Goal: Use online tool/utility: Utilize a website feature to perform a specific function

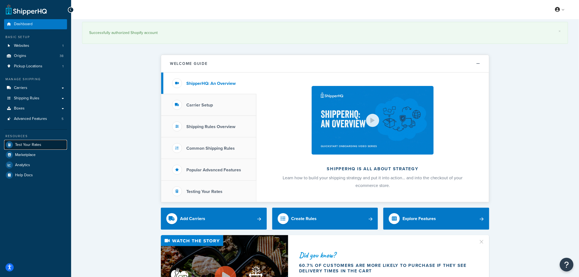
click at [29, 143] on span "Test Your Rates" at bounding box center [28, 144] width 26 height 5
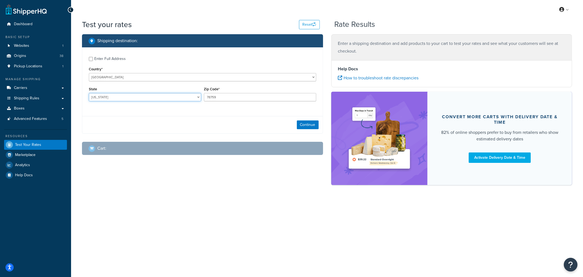
click at [136, 94] on select "Alabama Alaska American Samoa Arizona Arkansas Armed Forces Americas Armed Forc…" at bounding box center [145, 97] width 112 height 8
select select "GA"
click at [89, 93] on select "Alabama Alaska American Samoa Arizona Arkansas Armed Forces Americas Armed Forc…" at bounding box center [145, 97] width 112 height 8
drag, startPoint x: 252, startPoint y: 95, endPoint x: 198, endPoint y: 103, distance: 54.0
click at [199, 101] on div "State Alabama Alaska American Samoa Arizona Arkansas Armed Forces Americas Arme…" at bounding box center [202, 95] width 230 height 20
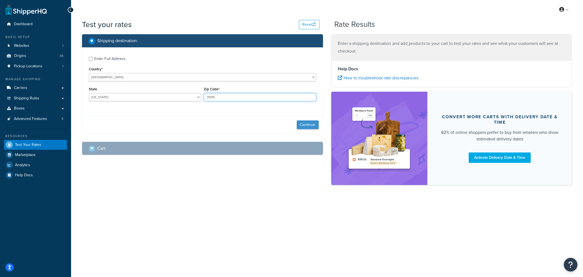
type input "30115"
click at [306, 126] on button "Continue" at bounding box center [308, 124] width 22 height 9
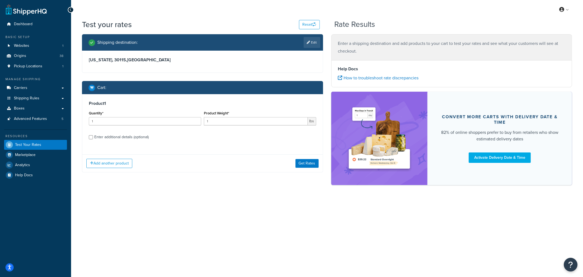
click at [127, 138] on div "Enter additional details (optional)" at bounding box center [121, 137] width 54 height 8
click at [93, 138] on input "Enter additional details (optional)" at bounding box center [91, 137] width 4 height 4
checkbox input "true"
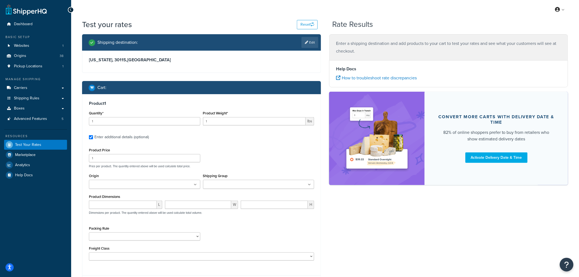
click at [229, 182] on input "Shipping Group" at bounding box center [229, 185] width 48 height 6
paste input "F1911"
type input "F1911"
drag, startPoint x: 220, startPoint y: 184, endPoint x: 189, endPoint y: 183, distance: 31.2
click at [190, 183] on div "Origin Arbico Beneficial Insectary Berry Global Corp Boer Bootstrap Farmer Bran…" at bounding box center [201, 182] width 228 height 21
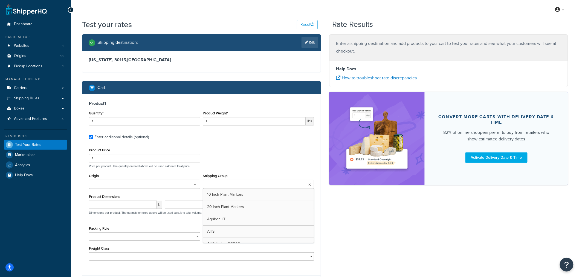
paste input "AHS PF1060"
type input "AHS PF1060"
click at [244, 122] on input "1" at bounding box center [254, 121] width 103 height 8
type input "11"
click at [246, 149] on div "Product Price 1 Price per product. The quantity entered above will be used calc…" at bounding box center [201, 157] width 228 height 22
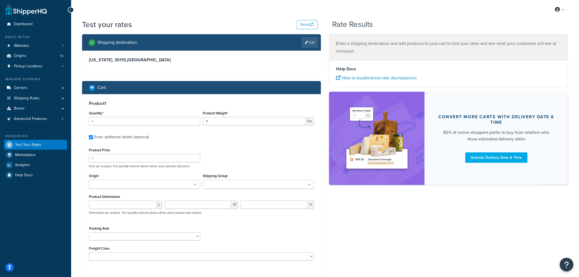
click at [219, 186] on input "Shipping Group" at bounding box center [229, 185] width 48 height 6
paste input "AHS PF1060"
type input "AHS PF1060"
click at [261, 151] on div "Product Price 1 Price per product. The quantity entered above will be used calc…" at bounding box center [201, 157] width 228 height 22
click at [231, 187] on input "Shipping Group" at bounding box center [229, 185] width 48 height 6
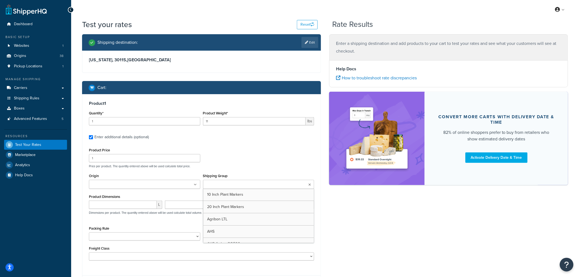
paste input "AHS PF1060"
type input "AHS PF1060"
click at [265, 161] on div "Product Price 1 Price per product. The quantity entered above will be used calc…" at bounding box center [201, 157] width 228 height 22
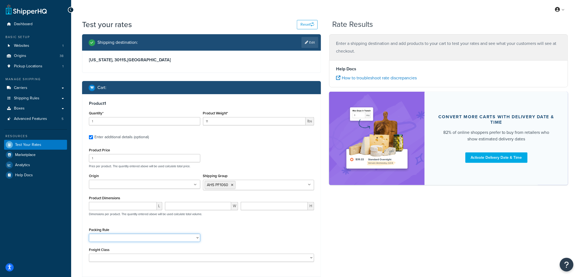
click at [167, 240] on select "1 Gallon 10 Inch Plant Markers 20 Inch Plant Markers AHS 4 claw GO500 AHS 5 Gal…" at bounding box center [144, 237] width 111 height 8
select select "53463"
click at [89, 234] on select "1 Gallon 10 Inch Plant Markers 20 Inch Plant Markers AHS 4 claw GO500 AHS 5 Gal…" at bounding box center [144, 237] width 111 height 8
click at [230, 227] on div "Packing Rule 1 Gallon 10 Inch Plant Markers 20 Inch Plant Markers AHS 4 claw GO…" at bounding box center [201, 236] width 228 height 20
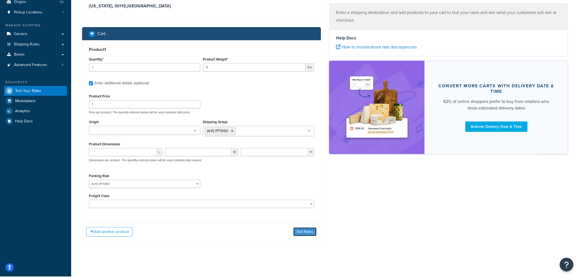
click at [311, 231] on button "Get Rates" at bounding box center [304, 231] width 23 height 9
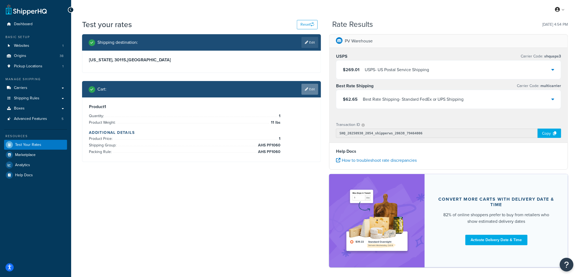
click at [311, 87] on link "Edit" at bounding box center [309, 89] width 17 height 11
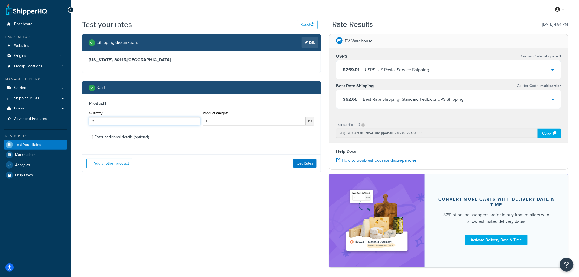
click at [195, 118] on input "2" at bounding box center [144, 121] width 111 height 8
click at [195, 118] on input "3" at bounding box center [144, 121] width 111 height 8
type input "4"
click at [195, 118] on input "4" at bounding box center [144, 121] width 111 height 8
drag, startPoint x: 192, startPoint y: 136, endPoint x: 160, endPoint y: 142, distance: 32.3
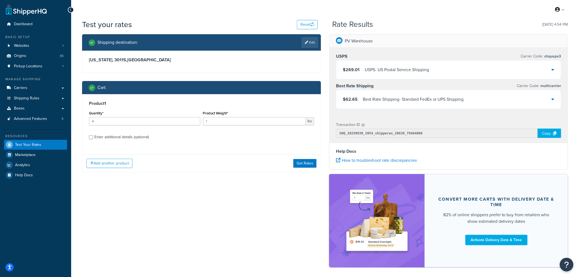
click at [190, 136] on label "Enter additional details (optional)" at bounding box center [204, 136] width 220 height 9
click at [93, 136] on input "Enter additional details (optional)" at bounding box center [91, 137] width 4 height 4
checkbox input "true"
select select "53463"
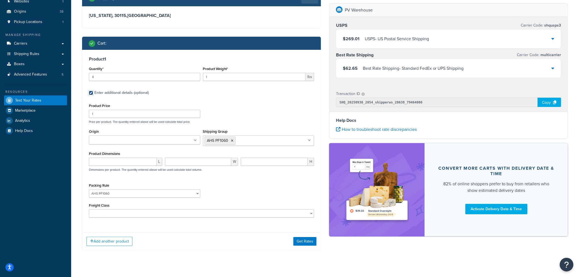
scroll to position [54, 0]
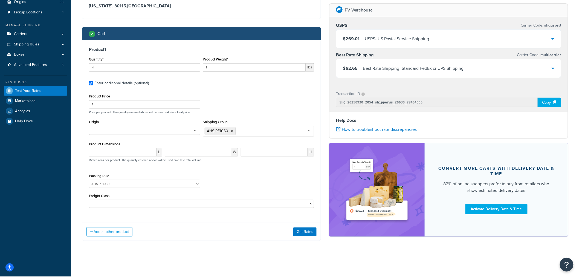
click at [154, 129] on ul at bounding box center [144, 130] width 111 height 9
type input "pv"
click at [223, 170] on div "Product Price 1 Price per product. The quantity entered above will be used calc…" at bounding box center [201, 149] width 225 height 115
drag, startPoint x: 302, startPoint y: 233, endPoint x: 299, endPoint y: 231, distance: 3.7
click at [301, 233] on button "Get Rates" at bounding box center [304, 231] width 23 height 9
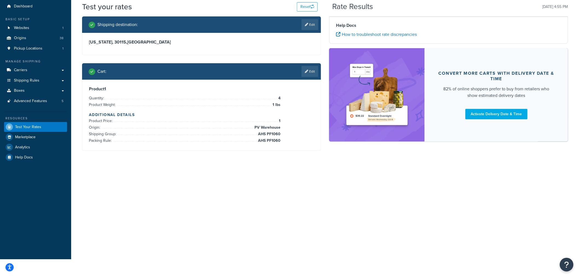
scroll to position [0, 0]
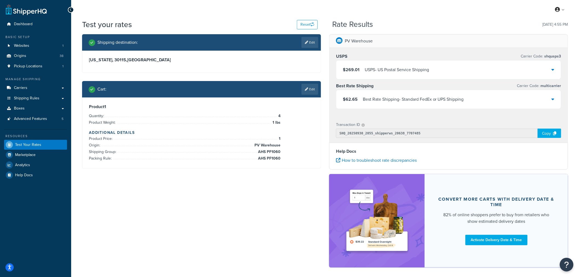
click at [516, 101] on div "$62.65 Best Rate Shipping - Standard FedEx or UPS Shipping" at bounding box center [448, 99] width 224 height 19
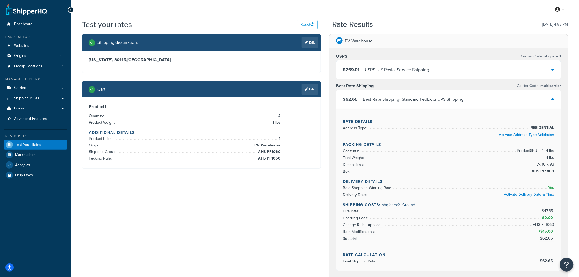
drag, startPoint x: 531, startPoint y: 227, endPoint x: 527, endPoint y: 224, distance: 4.9
click at [528, 225] on li "Change Rules Applied: AHS PF1060" at bounding box center [448, 224] width 211 height 7
drag, startPoint x: 285, startPoint y: 159, endPoint x: 279, endPoint y: 157, distance: 5.7
click at [279, 157] on div "Product 1 Quantity: 4 Product Weight: 1 lbs Additional Details Product Price: 1…" at bounding box center [201, 133] width 225 height 58
copy li "AHS PF1060"
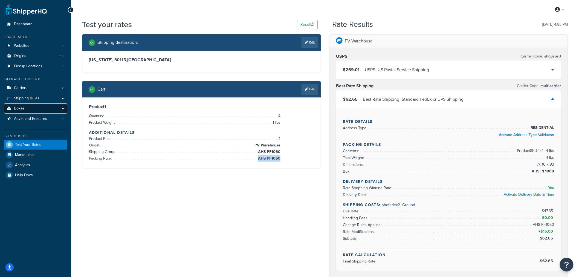
click at [28, 108] on link "Boxes" at bounding box center [35, 108] width 63 height 10
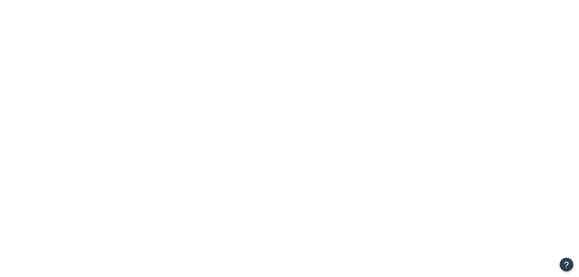
paste input "AHS PF1060"
type input "AHS PF1060"
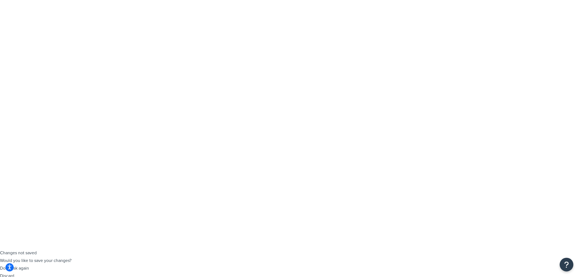
scroll to position [30, 0]
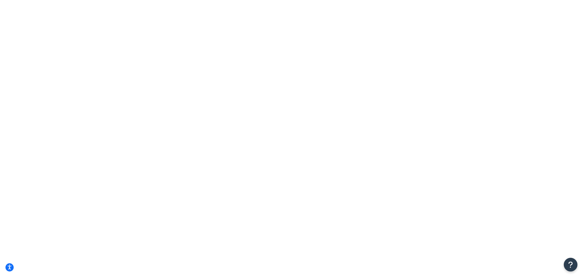
checkbox input "true"
select select "53463"
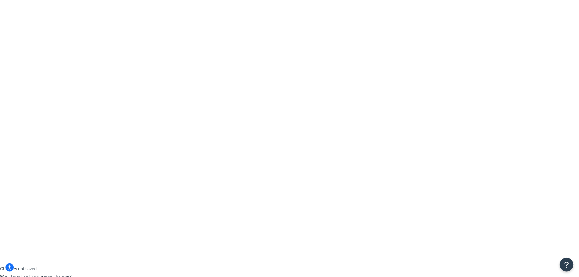
scroll to position [0, 0]
type input "11"
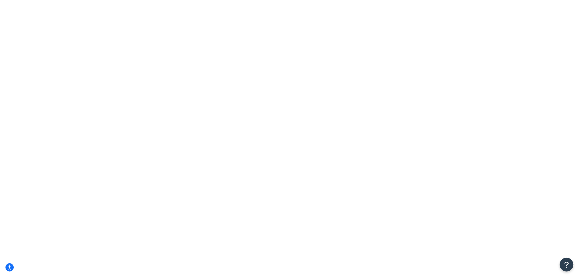
drag, startPoint x: 266, startPoint y: 137, endPoint x: 295, endPoint y: 157, distance: 35.2
checkbox input "true"
select select "53463"
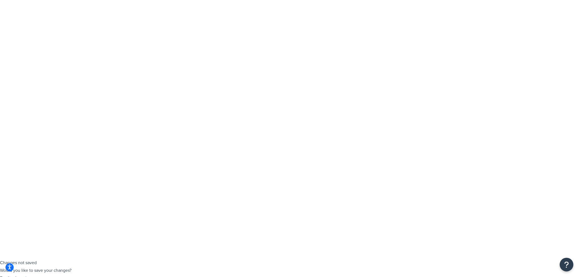
scroll to position [121, 0]
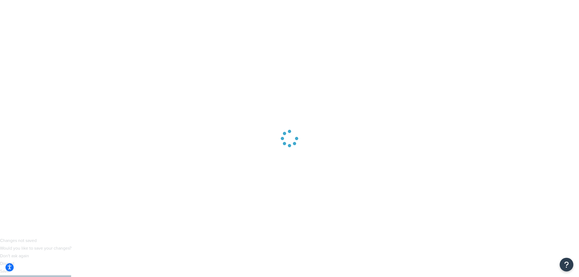
scroll to position [0, 0]
drag, startPoint x: 309, startPoint y: 89, endPoint x: 305, endPoint y: 87, distance: 3.7
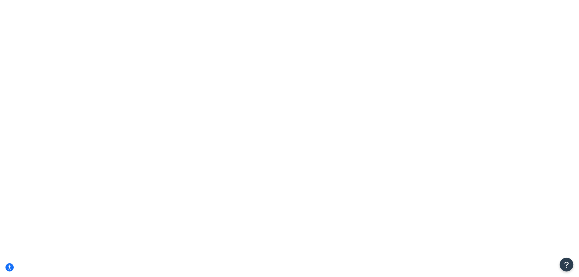
type input "4"
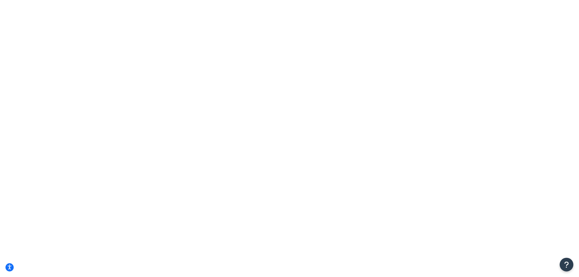
checkbox input "true"
select select "53463"
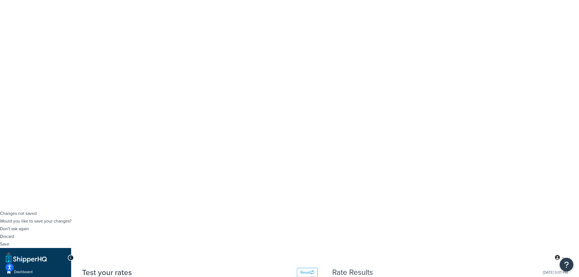
scroll to position [91, 0]
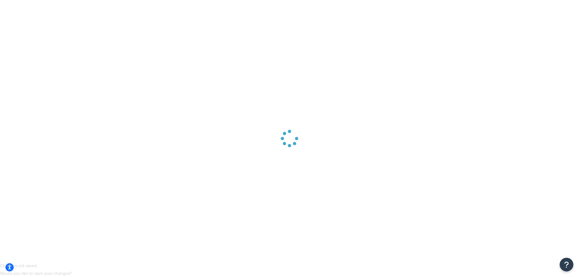
scroll to position [0, 0]
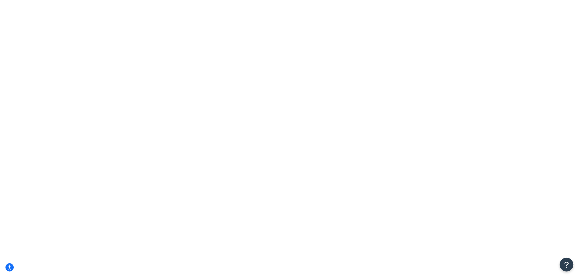
paste input "AHS PF1060"
type input "AHS PF1060"
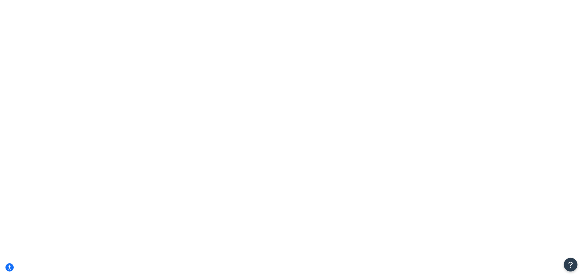
drag, startPoint x: 204, startPoint y: 102, endPoint x: 199, endPoint y: 105, distance: 5.5
checkbox input "false"
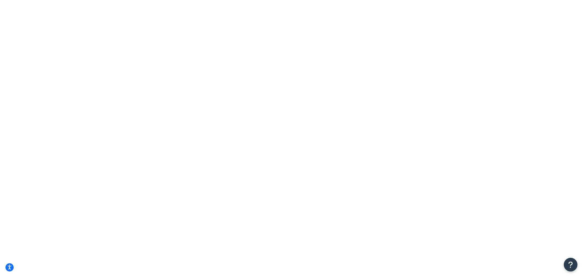
type input "11"
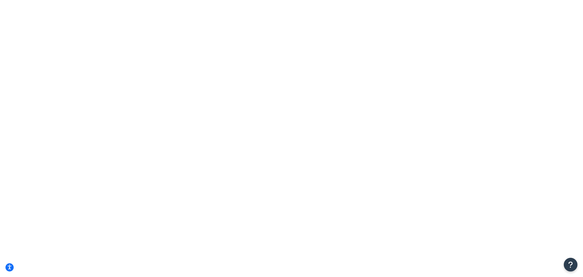
checkbox input "true"
select select "53463"
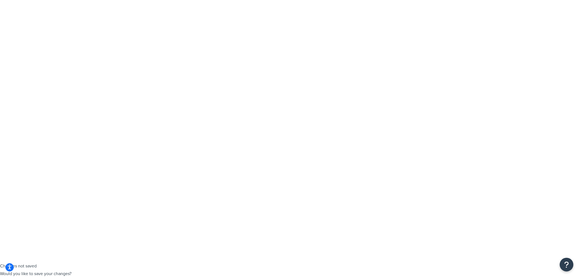
scroll to position [0, 0]
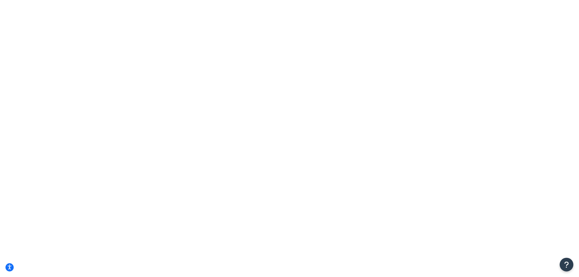
type input "4"
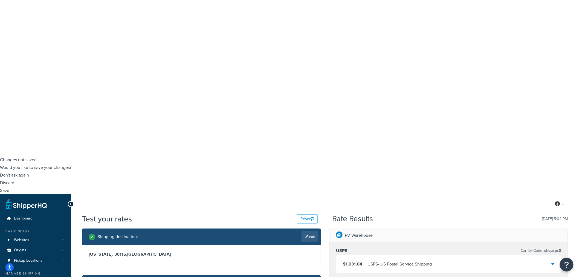
scroll to position [121, 0]
